Goal: Information Seeking & Learning: Check status

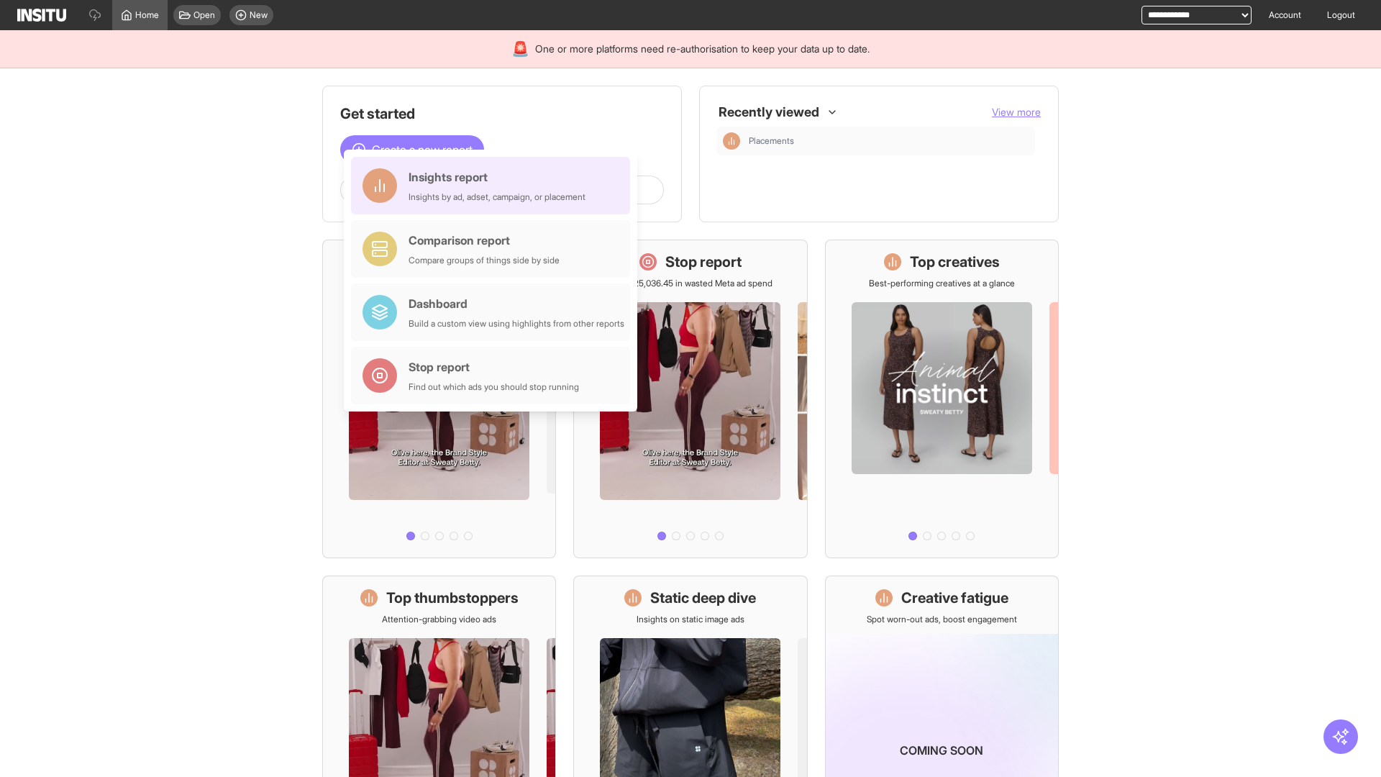
click at [494, 186] on div "Insights report Insights by ad, adset, campaign, or placement" at bounding box center [497, 185] width 177 height 35
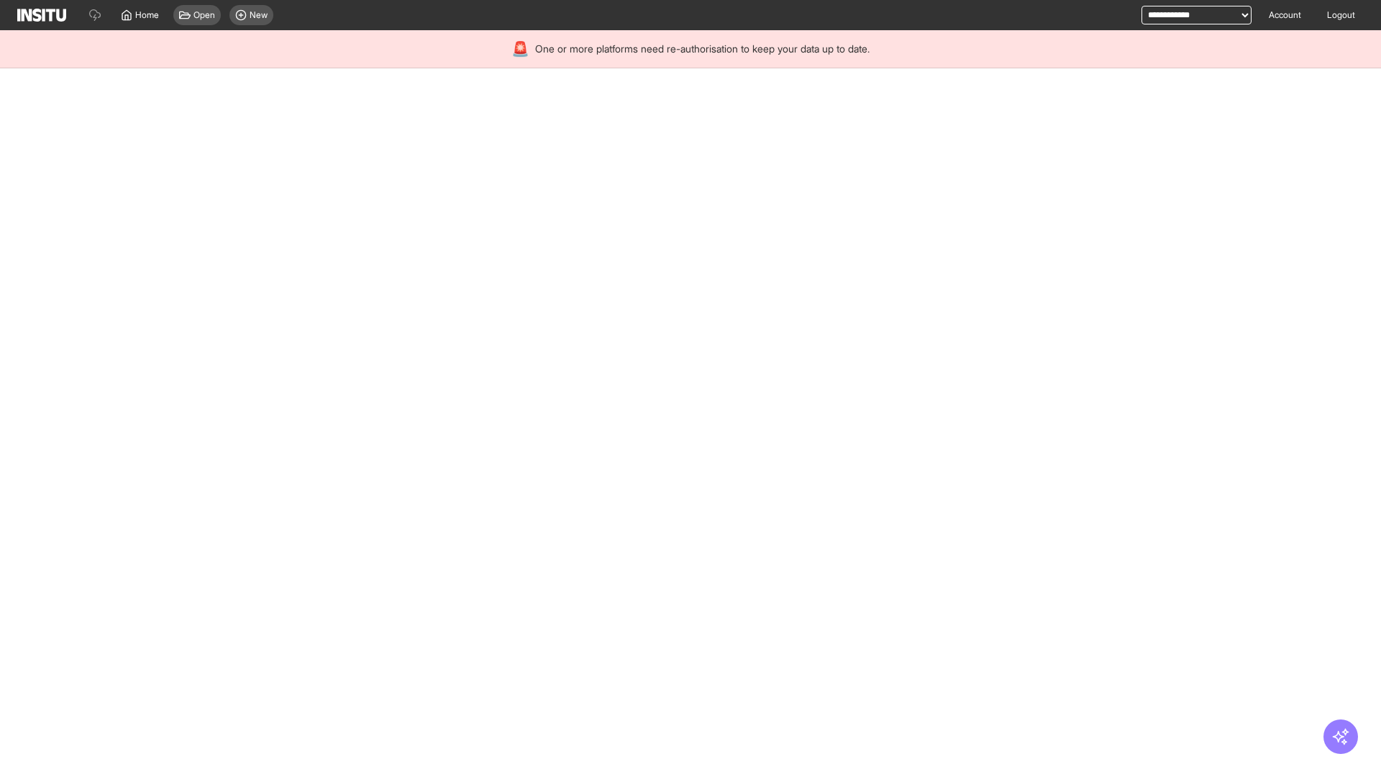
select select "**"
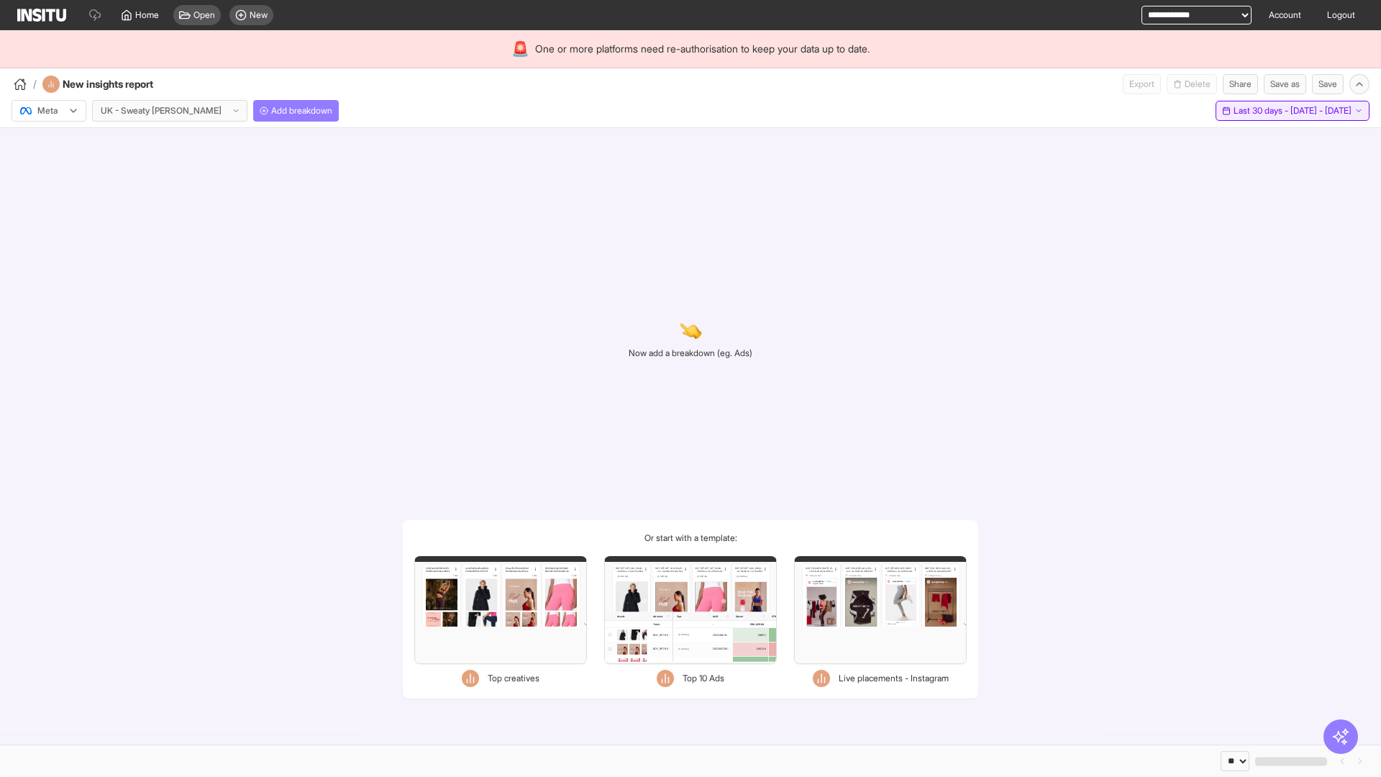
click at [1259, 111] on span "Last 30 days - [DATE] - [DATE]" at bounding box center [1293, 111] width 118 height 12
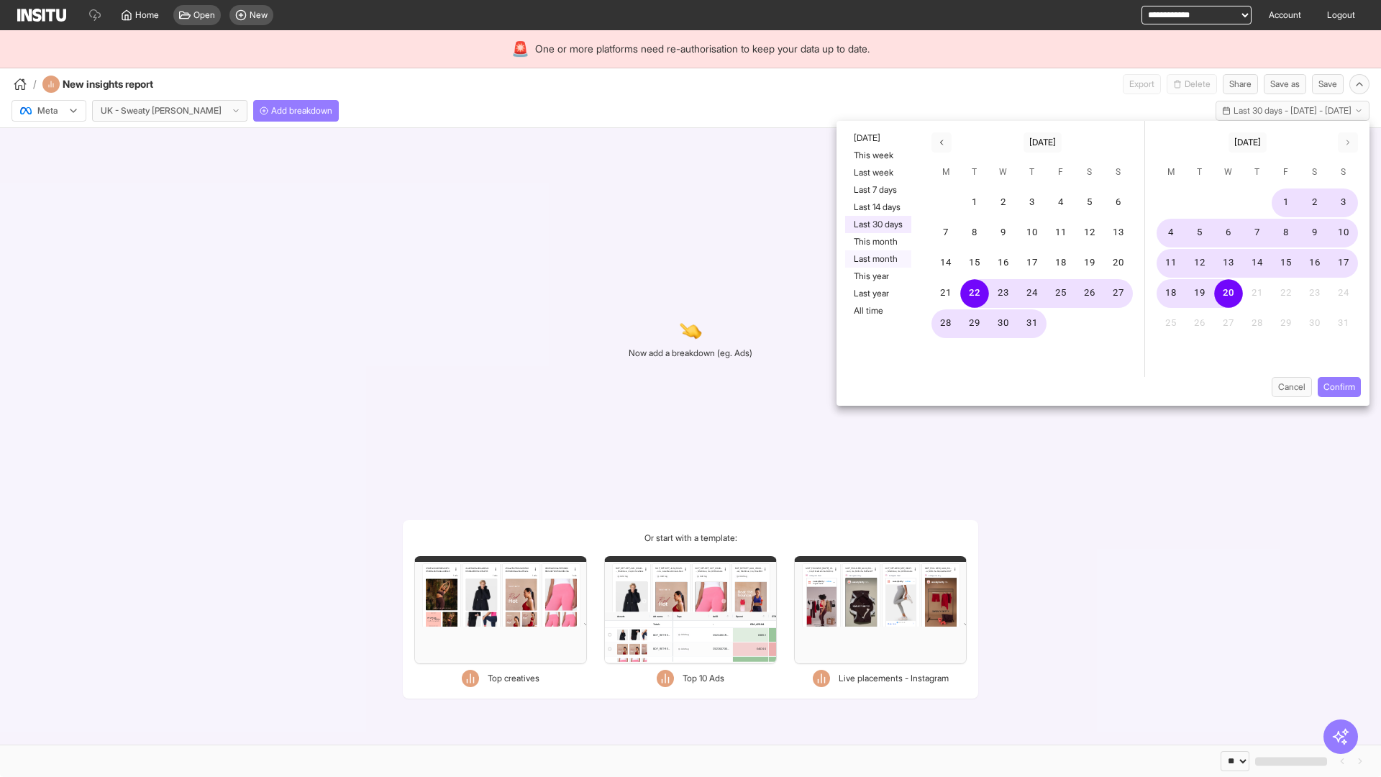
click at [877, 259] on button "Last month" at bounding box center [878, 258] width 66 height 17
